Goal: Communication & Community: Answer question/provide support

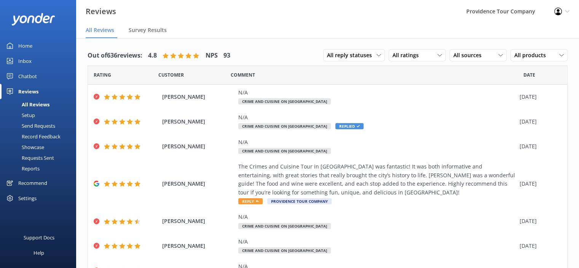
click at [45, 102] on div "All Reviews" at bounding box center [27, 104] width 45 height 11
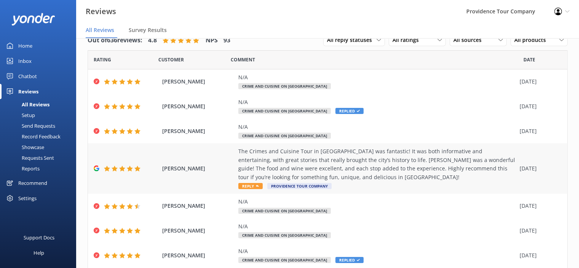
click at [388, 152] on div "The Crimes and Cuisine Tour in [GEOGRAPHIC_DATA] was fantastic! It was both inf…" at bounding box center [377, 164] width 278 height 34
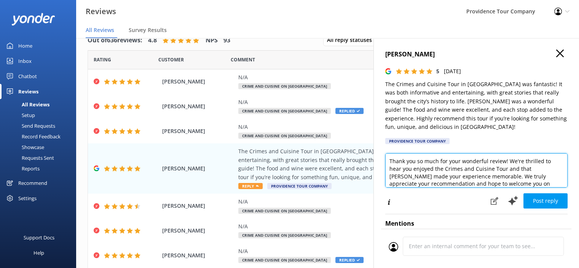
click at [531, 168] on textarea "Thank you so much for your wonderful review! We're thrilled to hear you enjoyed…" at bounding box center [476, 170] width 182 height 34
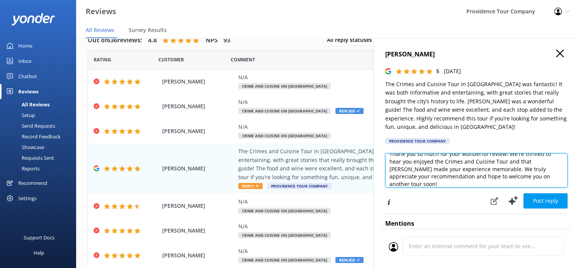
scroll to position [11, 0]
click at [432, 171] on textarea "Thank you so much for your wonderful review! We're thrilled to hear you enjoyed…" at bounding box center [476, 170] width 182 height 34
click at [449, 179] on textarea "Thank you so much for your wonderful review! We're thrilled to hear you enjoyed…" at bounding box center [476, 170] width 182 height 34
paste textarea "https://www.pvdtourco.com/federal-hill-dinner-stroll"
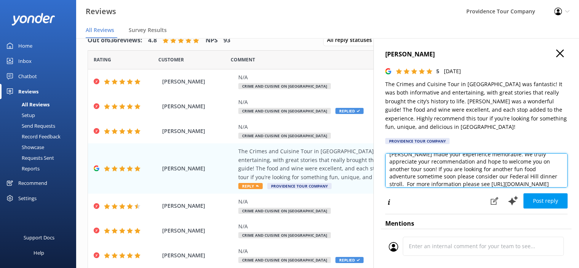
scroll to position [30, 0]
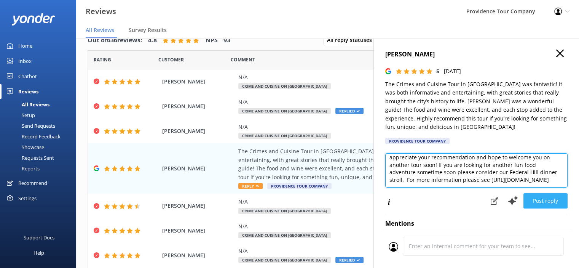
type textarea "Thank you so much for your wonderful review! We're thrilled to hear you enjoyed…"
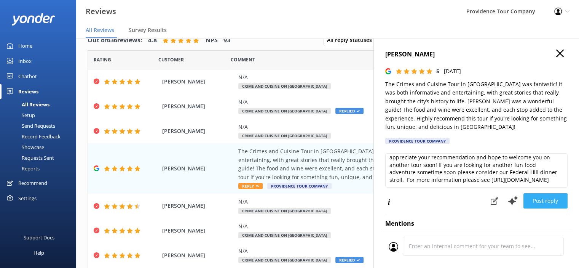
click at [549, 201] on button "Post reply" at bounding box center [546, 200] width 44 height 15
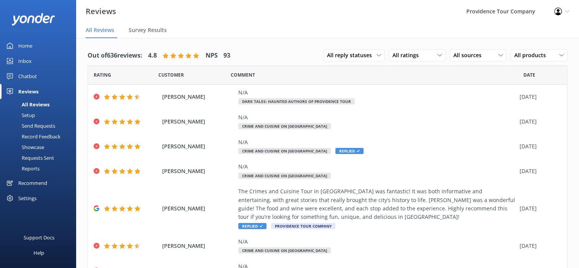
click at [44, 103] on div "All Reviews" at bounding box center [27, 104] width 45 height 11
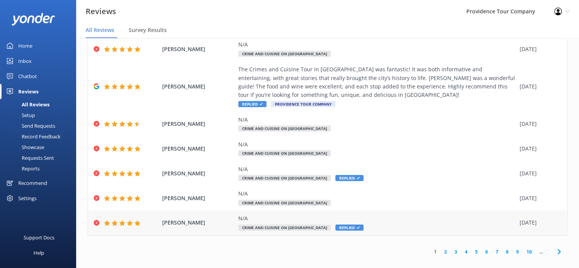
scroll to position [15, 0]
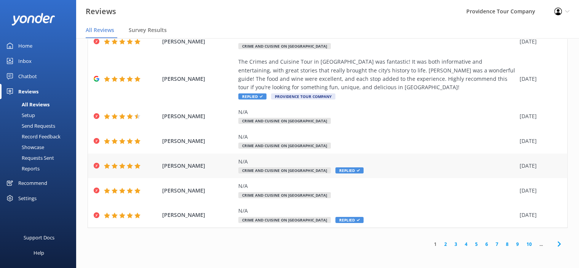
click at [303, 166] on div "N/A Crime and Cuisine on Federal Hill Replied" at bounding box center [377, 165] width 278 height 17
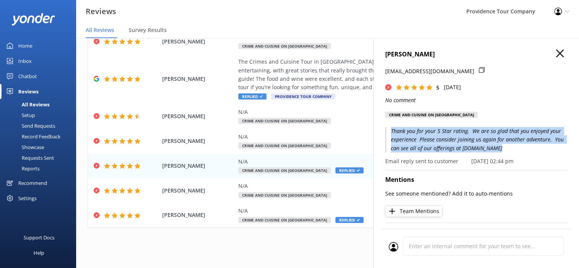
drag, startPoint x: 508, startPoint y: 149, endPoint x: 385, endPoint y: 125, distance: 125.8
click at [385, 125] on div "[PERSON_NAME] [EMAIL_ADDRESS][DOMAIN_NAME] 5 [DATE] No comment Crime and Cuisin…" at bounding box center [477, 172] width 206 height 268
copy p "Thank you for your 5 Star rating. We are so glad that you enjoyed your experien…"
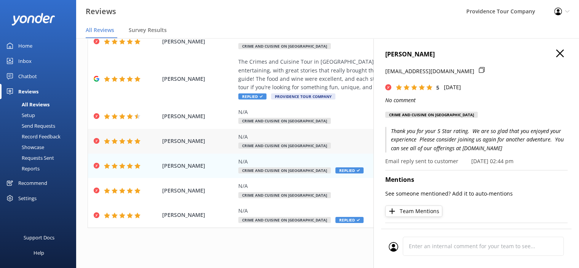
click at [281, 142] on div "N/A Crime and Cuisine on [GEOGRAPHIC_DATA]" at bounding box center [377, 141] width 278 height 17
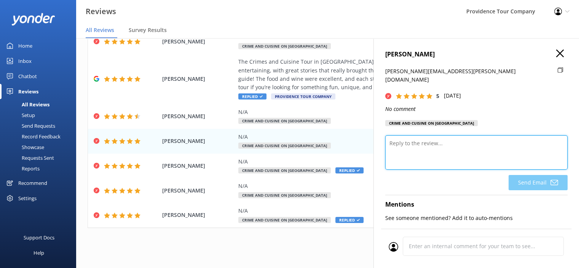
click at [451, 143] on textarea at bounding box center [476, 152] width 182 height 34
paste textarea "Thank you for your 5 Star rating. We are so glad that you enjoyed your experien…"
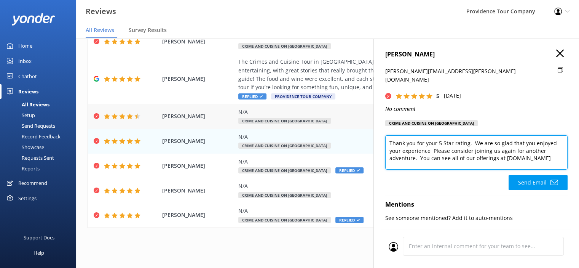
type textarea "Thank you for your 5 Star rating. We are so glad that you enjoyed your experien…"
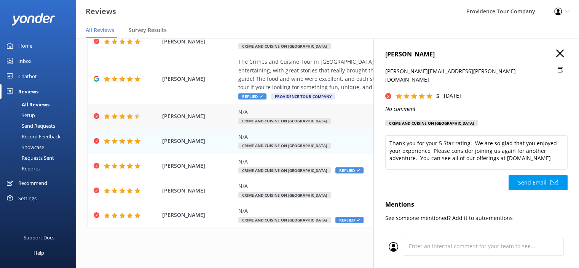
click at [266, 114] on div "N/A" at bounding box center [377, 112] width 278 height 8
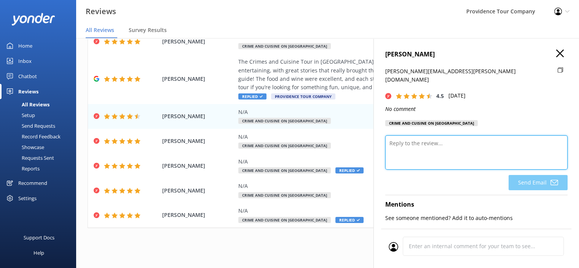
click at [432, 143] on textarea at bounding box center [476, 152] width 182 height 34
paste textarea "Thank you for your 5 Star rating. We are so glad that you enjoyed your experien…"
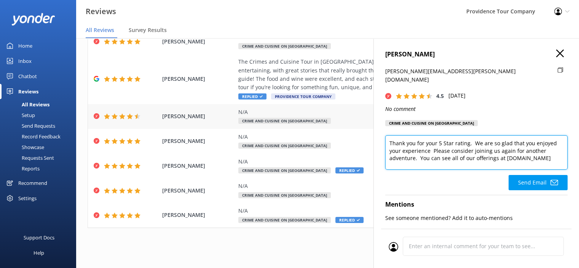
scroll to position [0, 0]
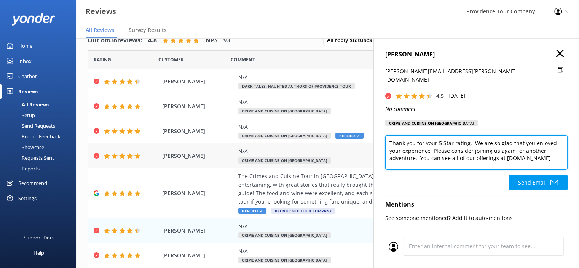
type textarea "Thank you for your 5 Star rating. We are so glad that you enjoyed your experien…"
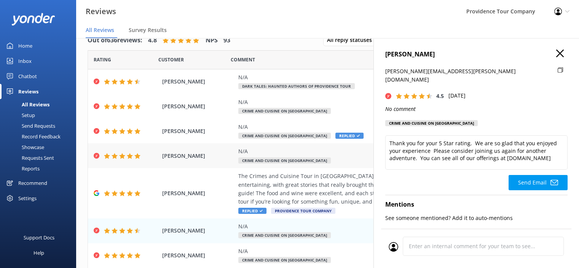
click at [293, 150] on div "N/A" at bounding box center [377, 151] width 278 height 8
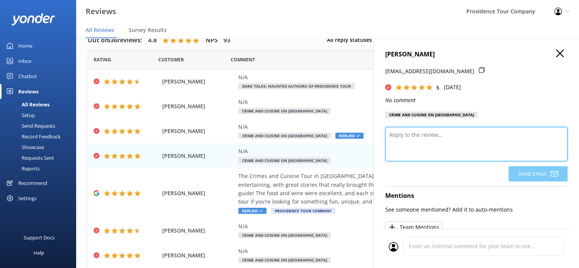
click at [440, 138] on textarea at bounding box center [476, 144] width 182 height 34
paste textarea "Thank you for your 5 Star rating. We are so glad that you enjoyed your experien…"
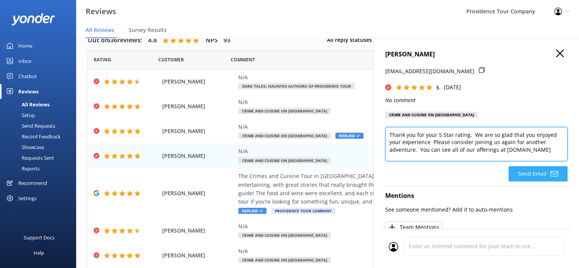
type textarea "Thank you for your 5 Star rating. We are so glad that you enjoyed your experien…"
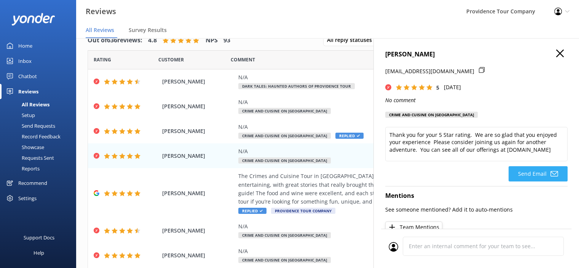
click at [544, 173] on button "Send Email" at bounding box center [538, 173] width 59 height 15
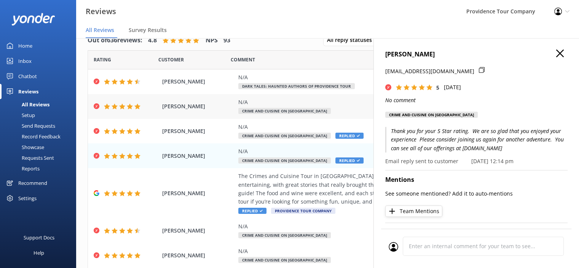
click at [296, 103] on div "N/A" at bounding box center [377, 102] width 278 height 8
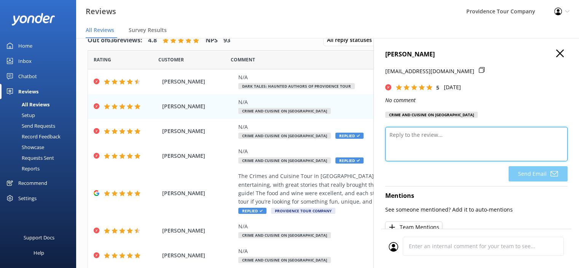
click at [439, 147] on textarea at bounding box center [476, 144] width 182 height 34
paste textarea "Thank you for your 5 Star rating. We are so glad that you enjoyed your experien…"
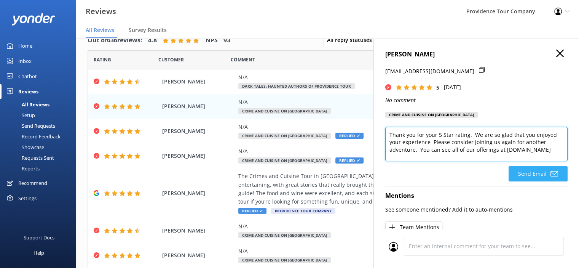
type textarea "Thank you for your 5 Star rating. We are so glad that you enjoyed your experien…"
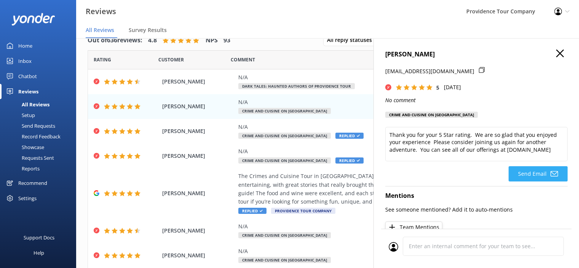
click at [551, 176] on icon at bounding box center [555, 174] width 8 height 8
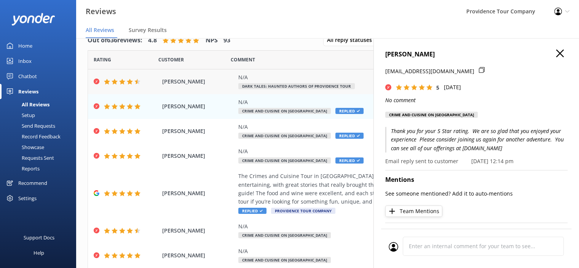
click at [318, 88] on span "Dark Tales: Haunted Authors of Providence Tour" at bounding box center [296, 86] width 117 height 6
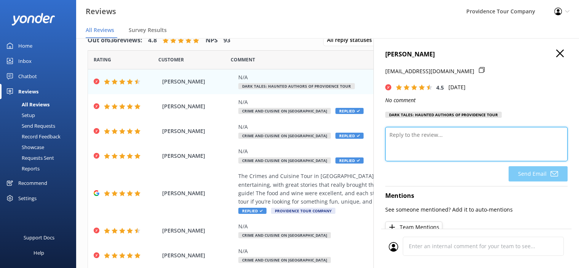
click at [407, 128] on textarea at bounding box center [476, 144] width 182 height 34
paste textarea "Thank you for your 5 Star rating. We are so glad that you enjoyed your experien…"
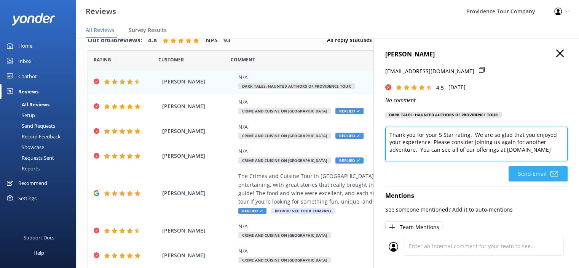
type textarea "Thank you for your 5 Star rating. We are so glad that you enjoyed your experien…"
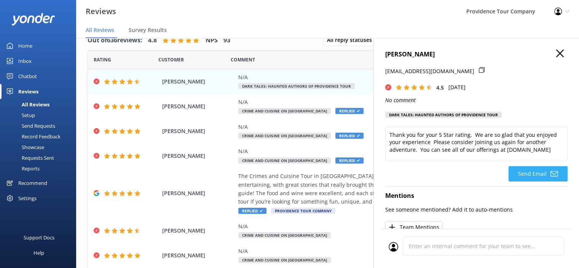
click at [551, 177] on icon at bounding box center [555, 174] width 8 height 8
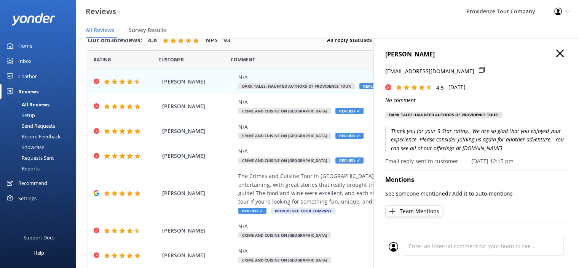
click at [556, 51] on icon "button" at bounding box center [560, 54] width 8 height 8
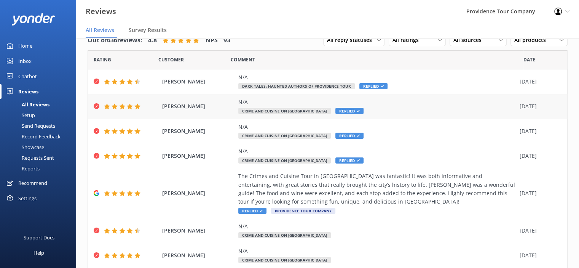
scroll to position [114, 0]
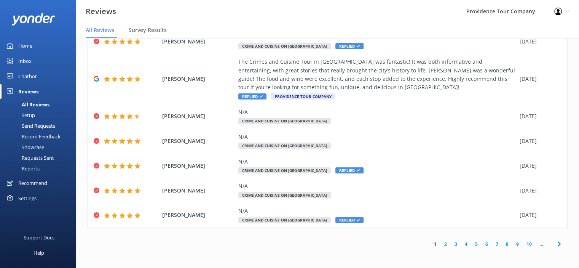
click at [441, 243] on link "2" at bounding box center [446, 243] width 10 height 7
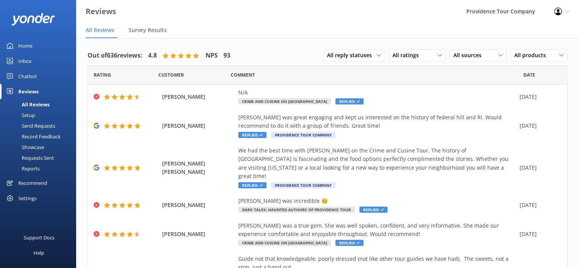
click at [559, 11] on use at bounding box center [559, 12] width 8 height 8
click at [527, 76] on span "Date" at bounding box center [530, 74] width 12 height 7
click at [562, 10] on icon at bounding box center [559, 12] width 8 height 8
click at [539, 55] on link "Logout" at bounding box center [541, 52] width 76 height 19
